Goal: Find specific page/section: Find specific page/section

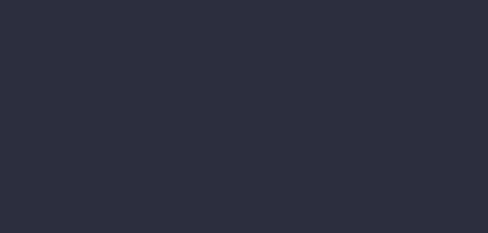
select select "job"
select select "billing"
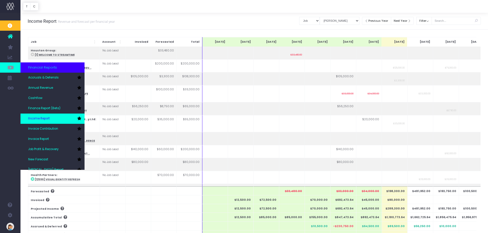
click at [47, 119] on span "Income Report" at bounding box center [39, 119] width 22 height 5
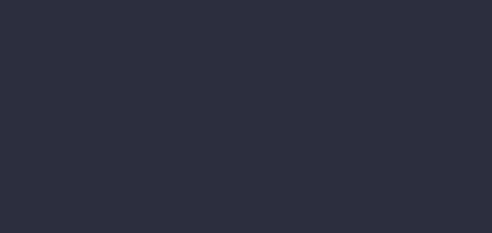
select select "job"
select select "billing"
